Goal: Task Accomplishment & Management: Manage account settings

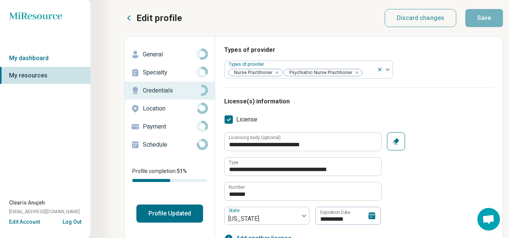
click at [371, 218] on icon at bounding box center [371, 216] width 7 height 7
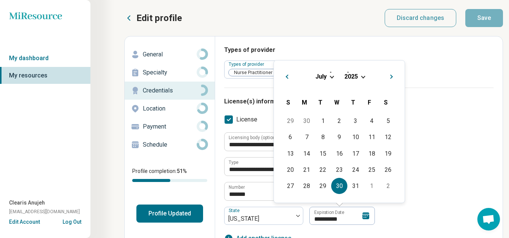
click at [363, 76] on span "Choose Date" at bounding box center [363, 76] width 4 height 4
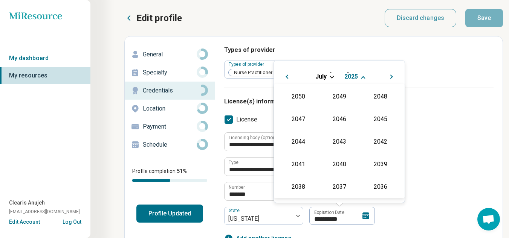
scroll to position [136, 0]
click at [295, 139] on div "2026" at bounding box center [298, 141] width 37 height 14
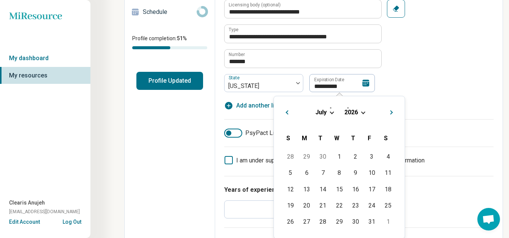
scroll to position [137, 0]
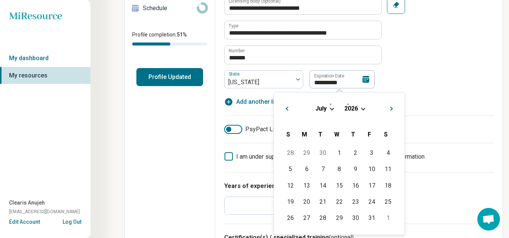
click at [419, 110] on div "**********" at bounding box center [358, 47] width 269 height 137
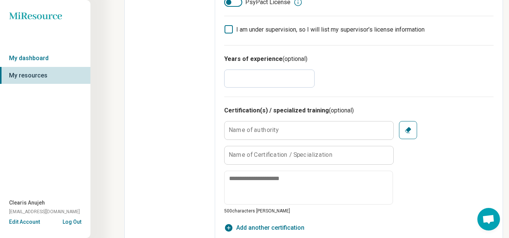
scroll to position [262, 0]
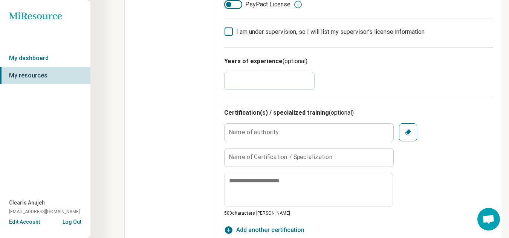
click at [243, 134] on label "Name of authority" at bounding box center [254, 133] width 50 height 6
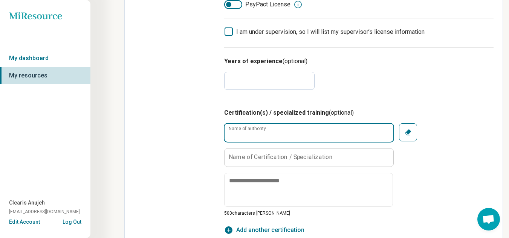
click at [243, 134] on input "Name of authority" at bounding box center [309, 133] width 169 height 18
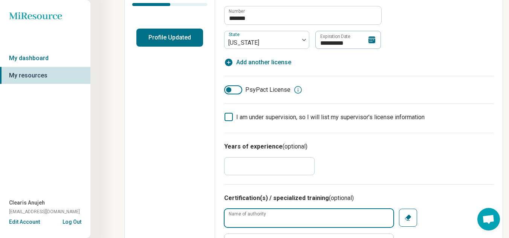
scroll to position [176, 0]
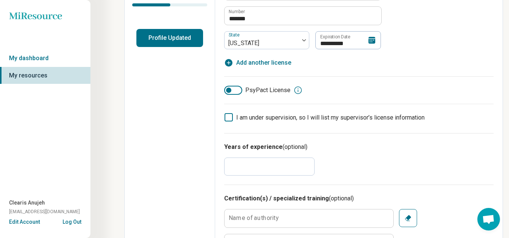
click at [234, 90] on div at bounding box center [233, 90] width 18 height 9
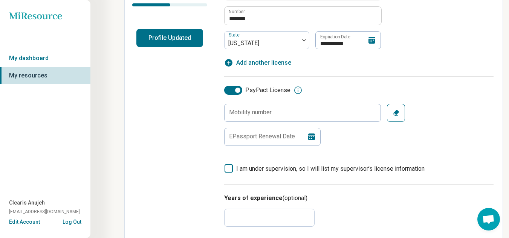
scroll to position [4, 0]
click at [239, 92] on div at bounding box center [237, 90] width 5 height 5
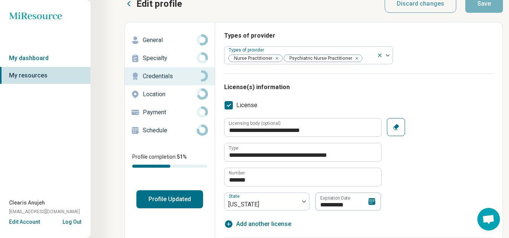
scroll to position [0, 0]
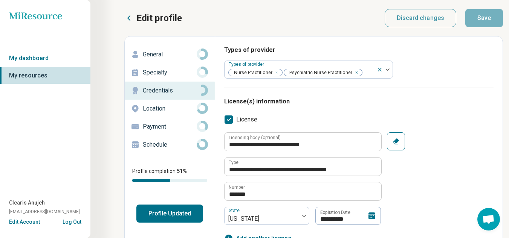
click at [184, 213] on button "Profile Updated" at bounding box center [169, 214] width 67 height 18
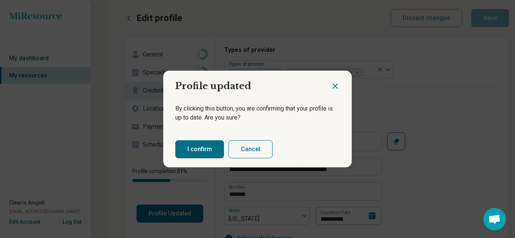
click at [199, 147] on button "I confirm" at bounding box center [199, 150] width 49 height 18
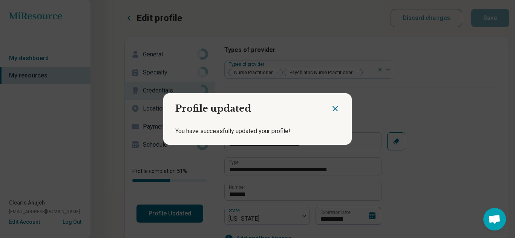
click at [330, 104] on icon "Close dialog" at bounding box center [334, 108] width 9 height 9
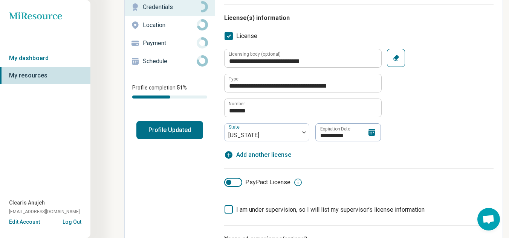
scroll to position [90, 0]
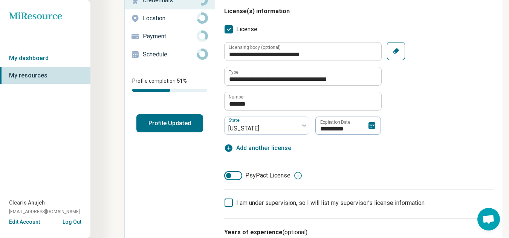
click at [368, 128] on icon at bounding box center [371, 125] width 7 height 7
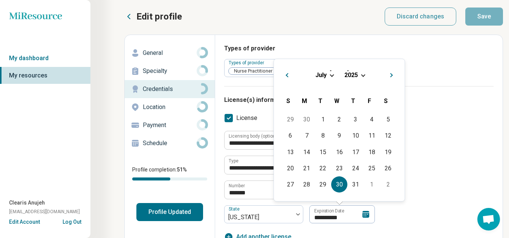
scroll to position [0, 0]
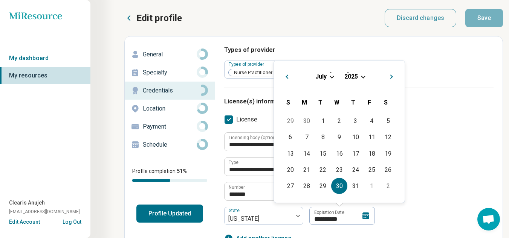
click at [363, 78] on span "Choose Date" at bounding box center [363, 76] width 4 height 4
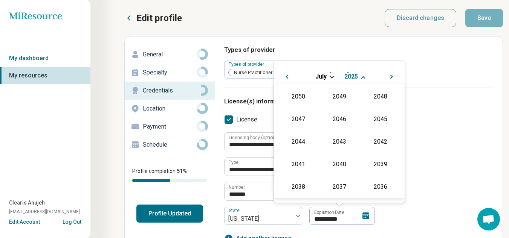
scroll to position [136, 0]
click at [292, 144] on div "2026" at bounding box center [298, 141] width 37 height 14
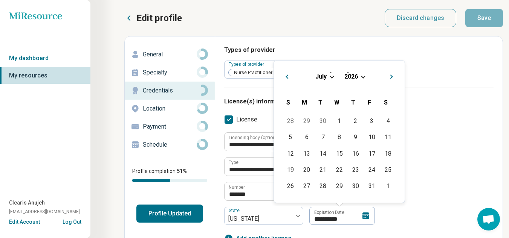
click at [453, 153] on div "**********" at bounding box center [358, 179] width 269 height 93
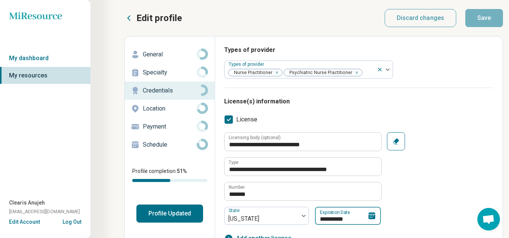
click at [346, 220] on input "**********" at bounding box center [348, 216] width 66 height 18
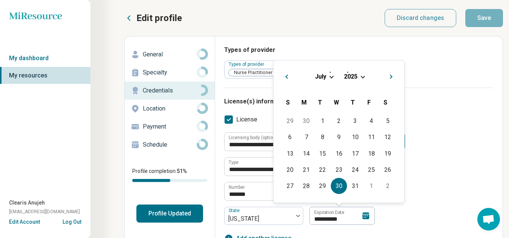
click at [362, 75] on span "Choose Date" at bounding box center [363, 76] width 4 height 4
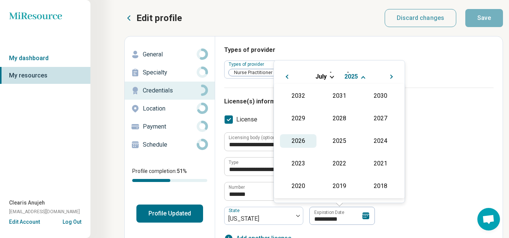
click at [297, 142] on div "2026" at bounding box center [298, 141] width 37 height 14
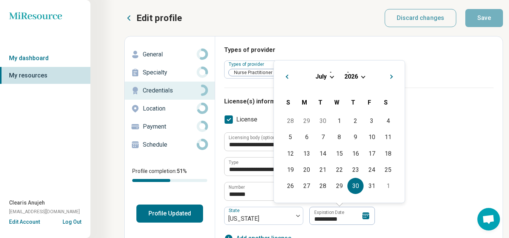
click at [356, 188] on div "30" at bounding box center [355, 186] width 16 height 16
type textarea "*"
type input "**********"
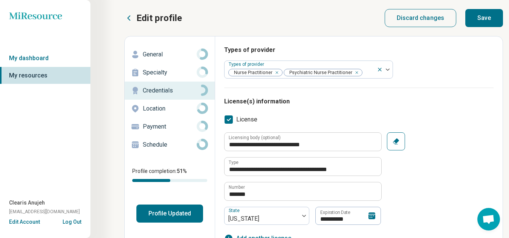
click at [166, 214] on button "Profile Updated" at bounding box center [169, 214] width 67 height 18
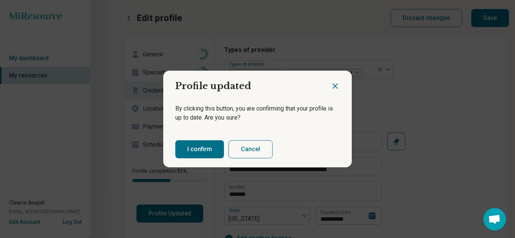
click at [189, 148] on button "I confirm" at bounding box center [199, 150] width 49 height 18
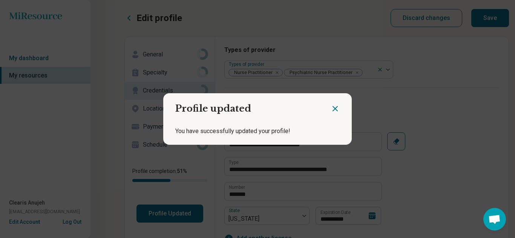
click at [333, 108] on icon "Close dialog" at bounding box center [335, 109] width 5 height 5
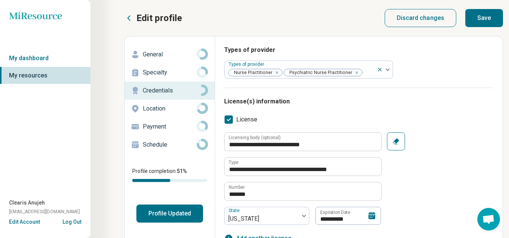
click at [479, 20] on button "Save" at bounding box center [484, 18] width 38 height 18
type textarea "*"
